Goal: Task Accomplishment & Management: Use online tool/utility

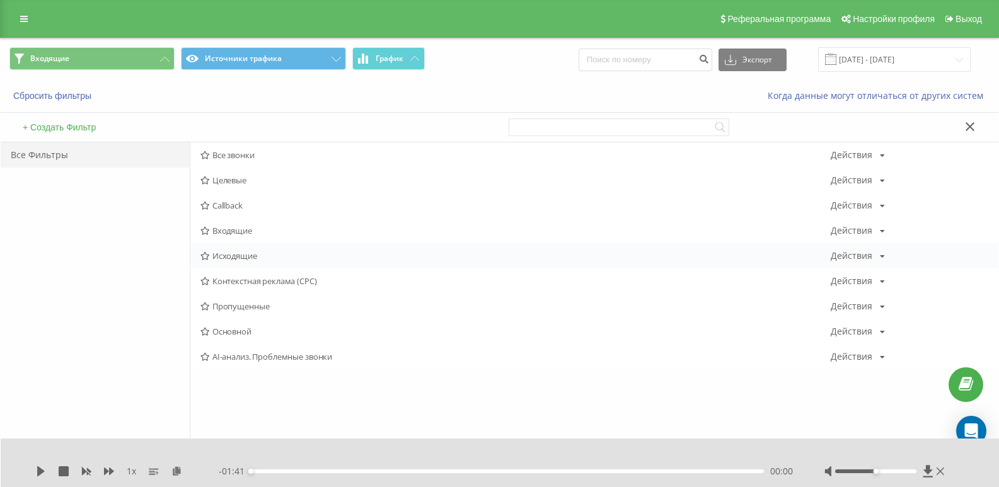
click at [242, 250] on div "Исходящие Действия Редактировать Копировать Удалить По умолчанию Поделиться" at bounding box center [594, 255] width 808 height 25
click at [239, 246] on div "Исходящие Действия Редактировать Копировать Удалить По умолчанию Поделиться" at bounding box center [594, 255] width 808 height 25
click at [246, 262] on div "Исходящие Действия Редактировать Копировать Удалить По умолчанию Поделиться" at bounding box center [594, 255] width 808 height 25
click at [232, 234] on span "Входящие" at bounding box center [515, 230] width 630 height 9
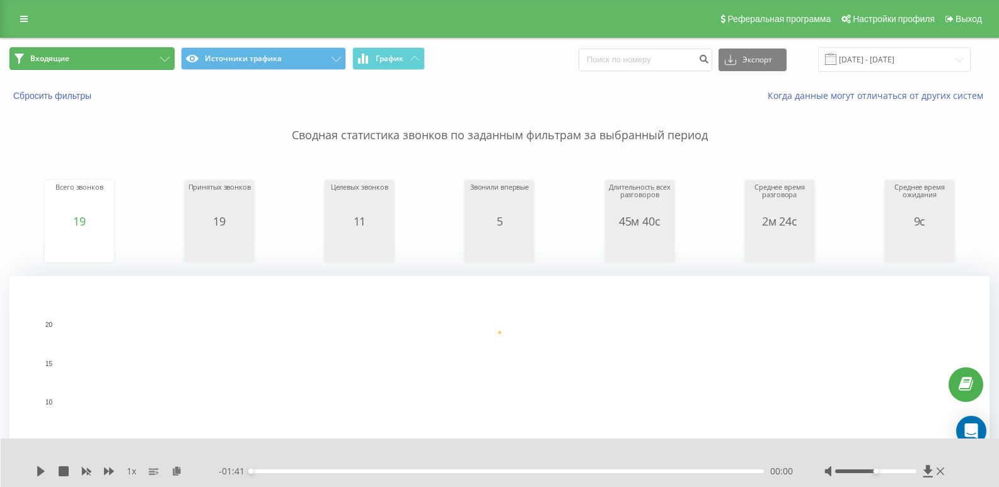
click at [86, 55] on button "Входящие" at bounding box center [91, 58] width 165 height 23
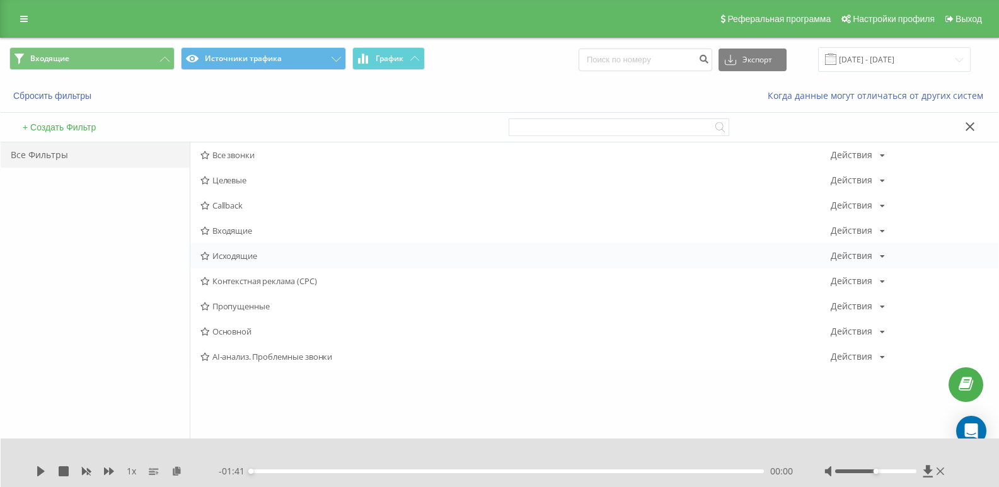
click at [229, 256] on span "Исходящие" at bounding box center [515, 255] width 630 height 9
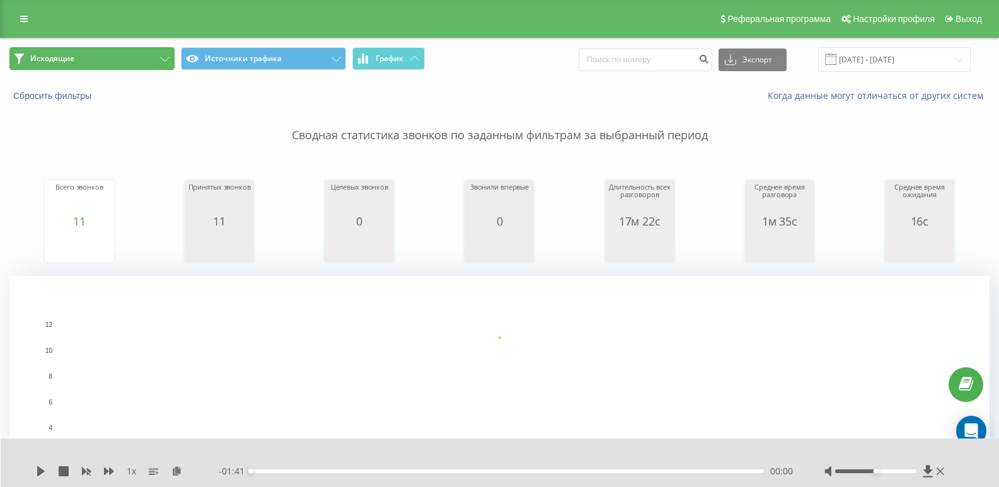
click at [149, 60] on button "Исходящие" at bounding box center [91, 58] width 165 height 23
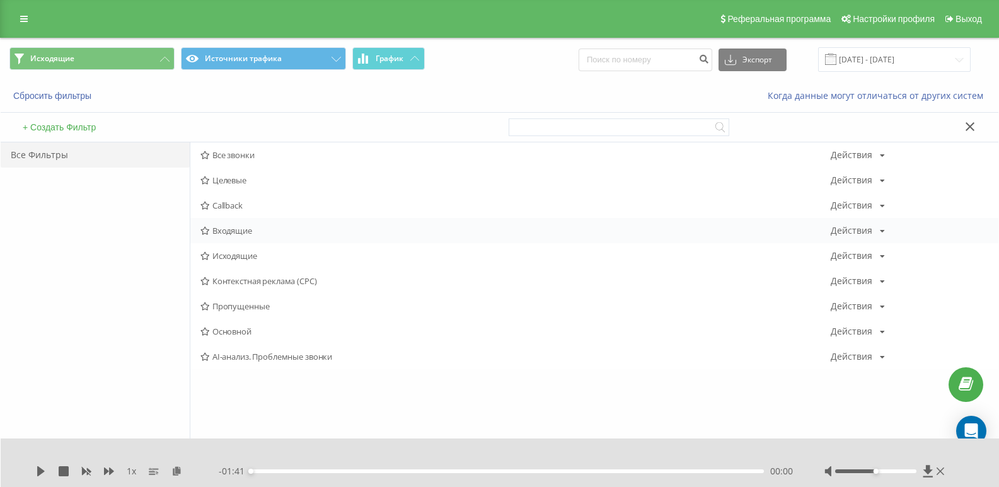
click at [234, 234] on span "Входящие" at bounding box center [515, 230] width 630 height 9
